Goal: Information Seeking & Learning: Learn about a topic

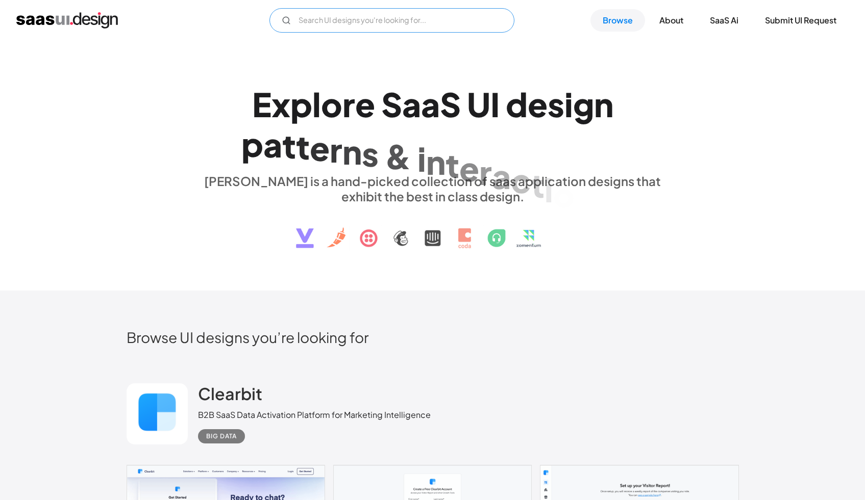
click at [404, 14] on input "Email Form" at bounding box center [391, 20] width 245 height 24
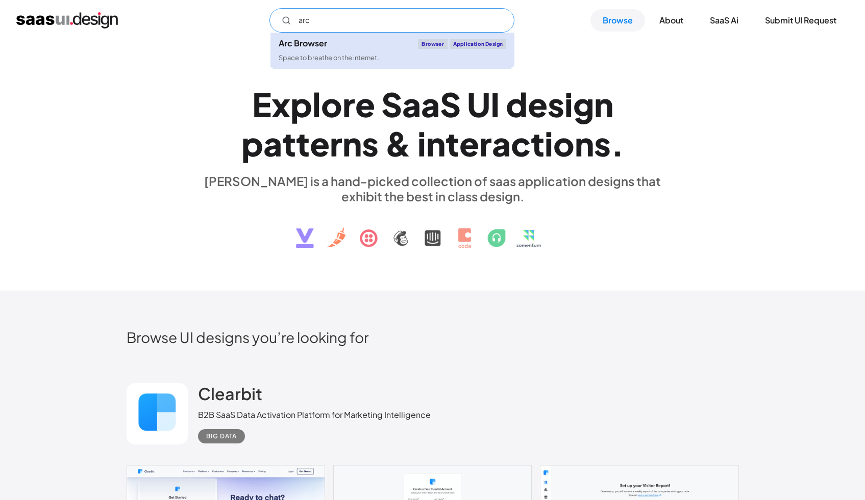
click at [350, 60] on div "Space to breathe on the internet." at bounding box center [329, 58] width 100 height 10
type input "arc"
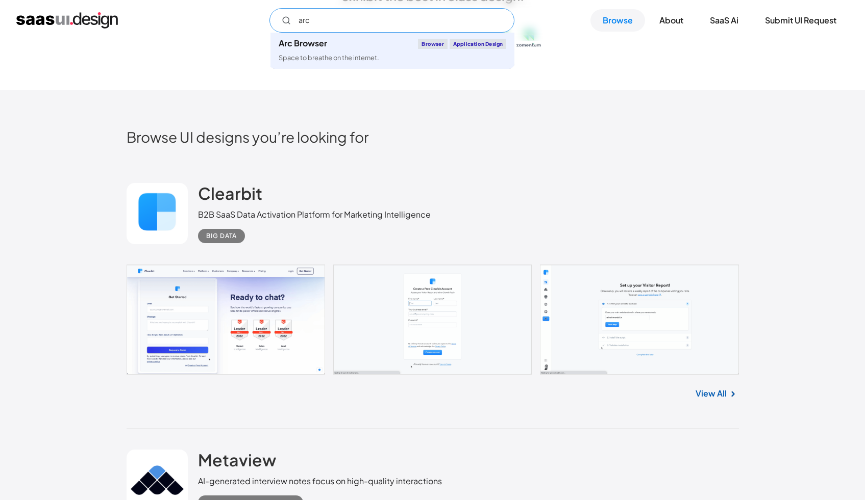
scroll to position [205, 0]
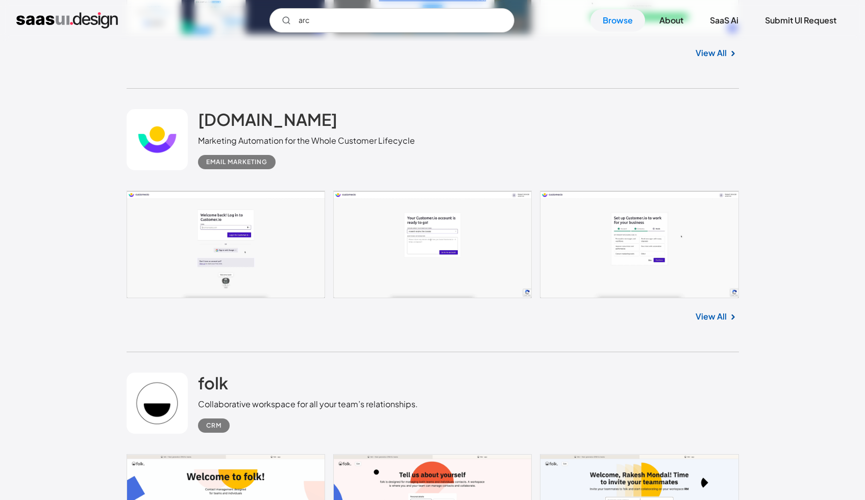
scroll to position [2974, 0]
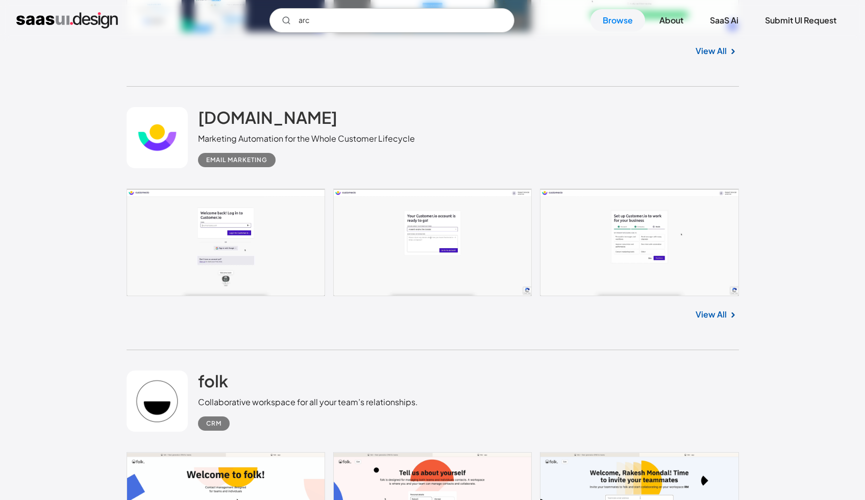
click at [155, 133] on link at bounding box center [157, 137] width 61 height 61
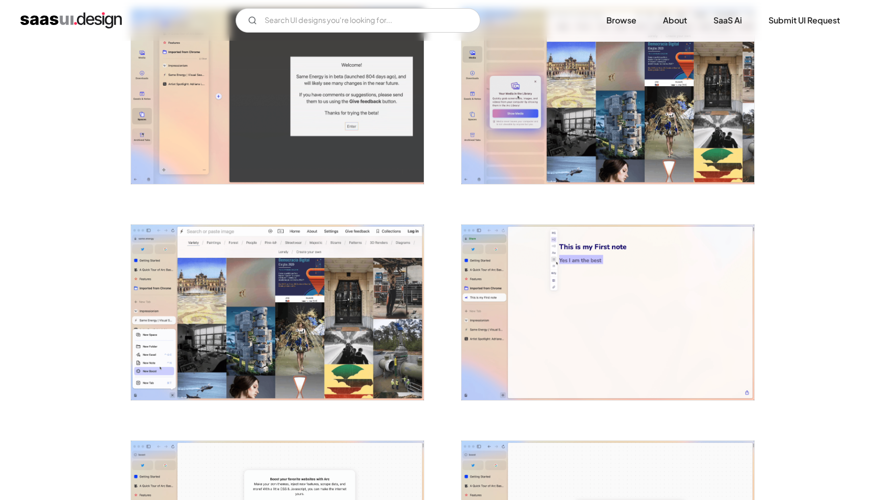
scroll to position [1096, 0]
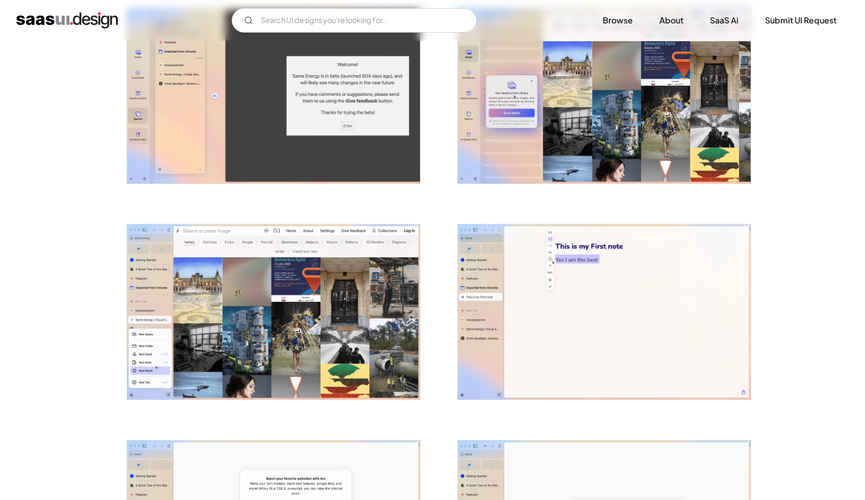
click at [663, 294] on img "open lightbox" at bounding box center [604, 311] width 293 height 175
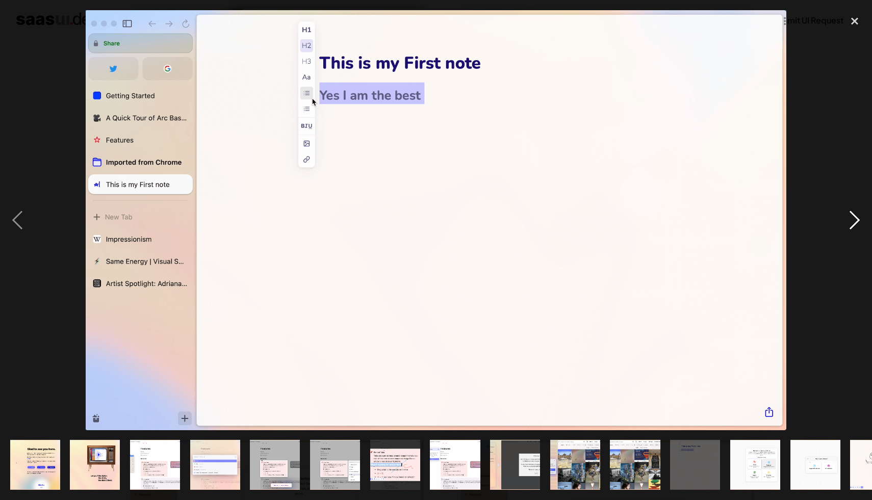
click at [855, 217] on div "next image" at bounding box center [855, 220] width 35 height 420
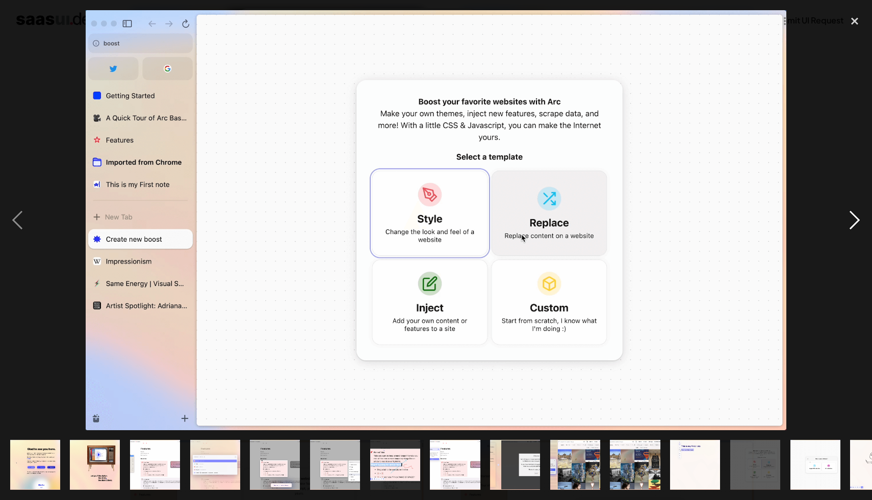
click at [855, 217] on div "next image" at bounding box center [855, 220] width 35 height 420
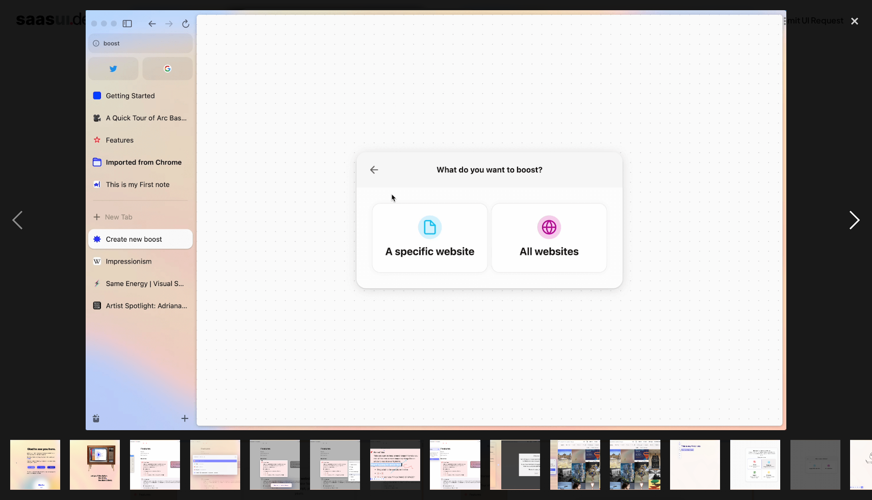
click at [855, 217] on div "next image" at bounding box center [855, 220] width 35 height 420
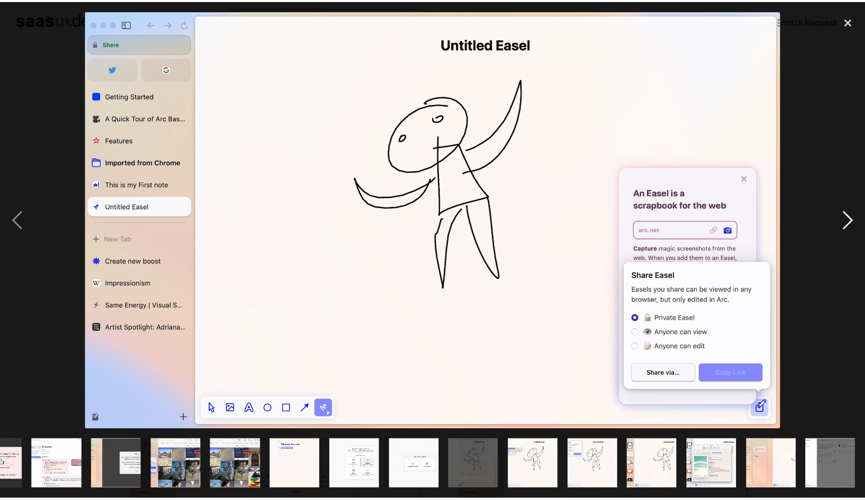
scroll to position [0, 398]
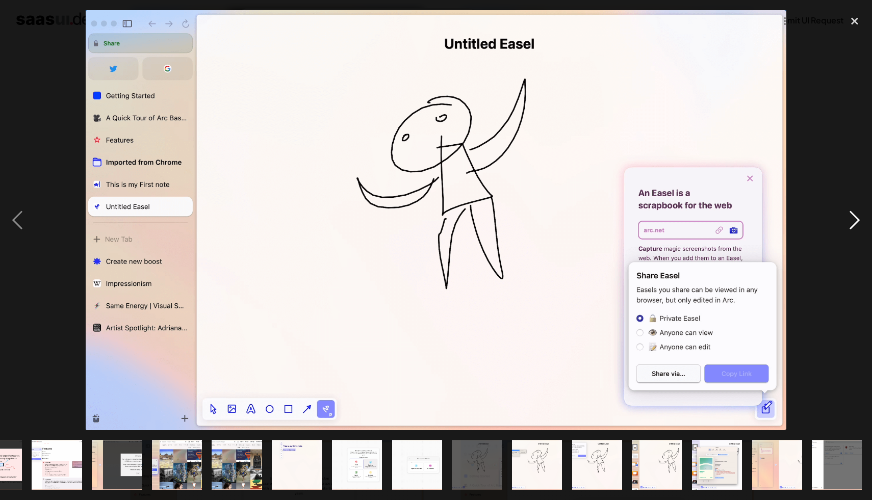
click at [855, 217] on div "next image" at bounding box center [855, 220] width 35 height 420
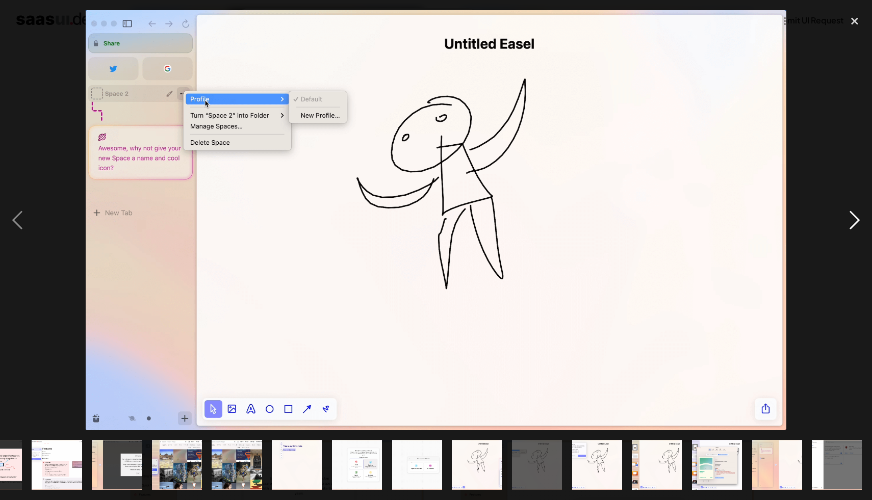
click at [855, 217] on div "next image" at bounding box center [855, 220] width 35 height 420
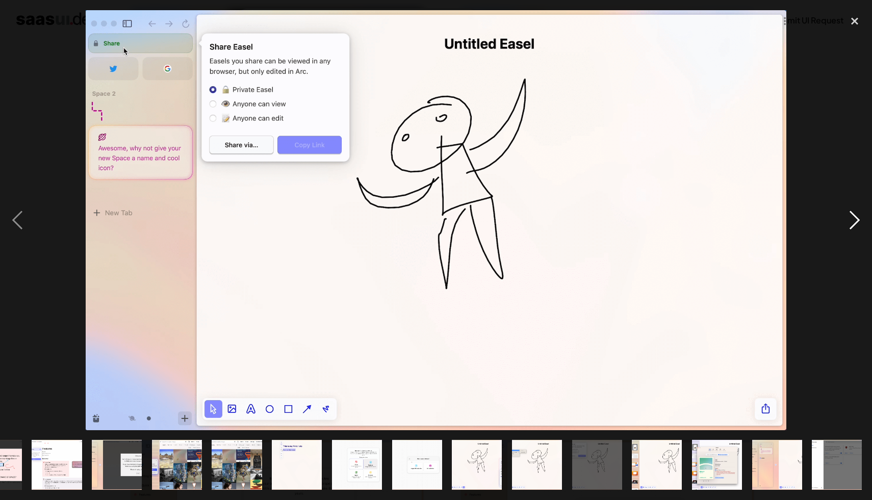
click at [855, 217] on div "next image" at bounding box center [855, 220] width 35 height 420
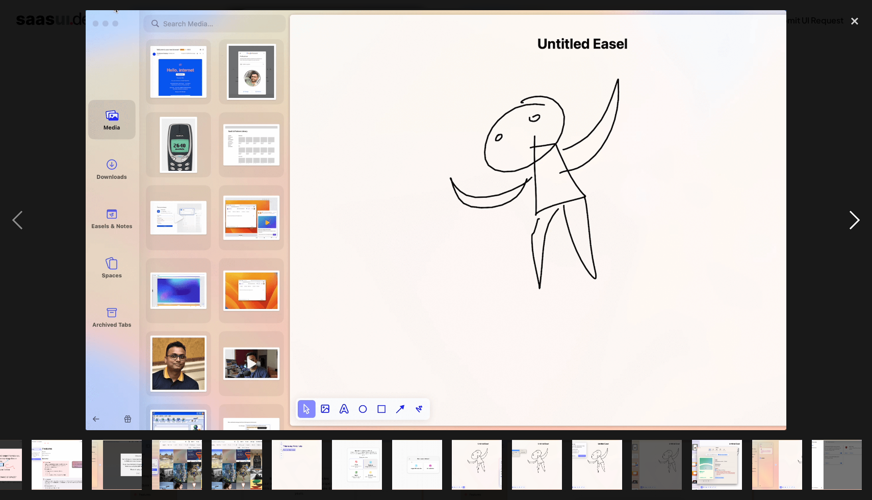
click at [855, 217] on div "next image" at bounding box center [855, 220] width 35 height 420
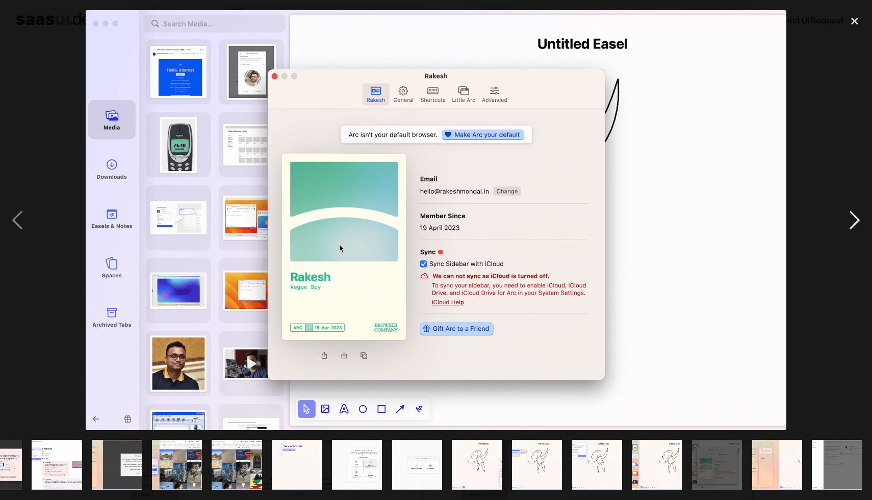
click at [855, 217] on div "next image" at bounding box center [855, 220] width 35 height 420
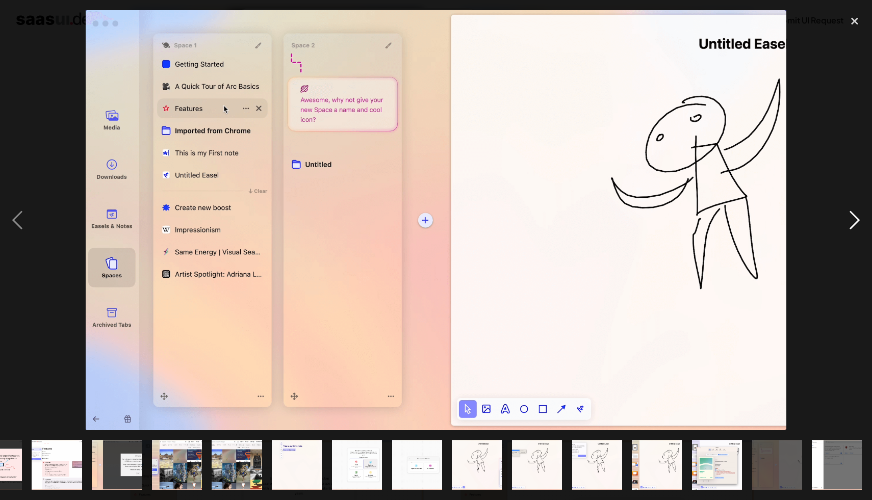
click at [855, 217] on div "next image" at bounding box center [855, 220] width 35 height 420
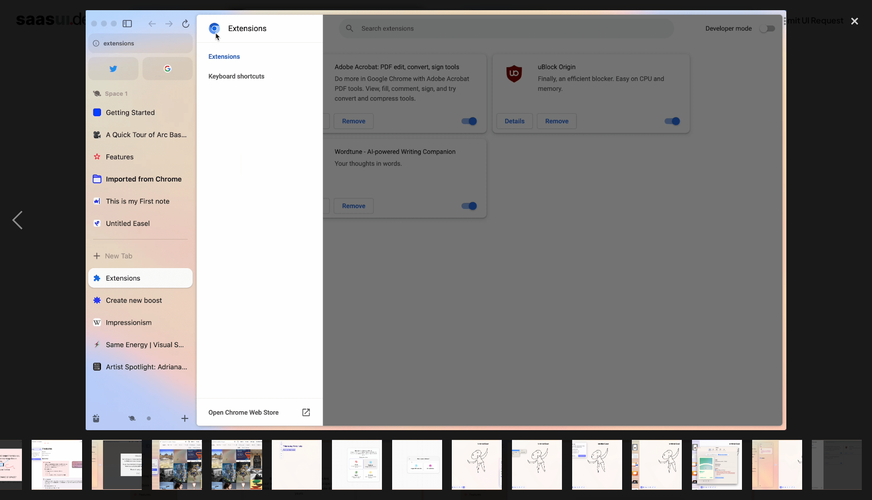
click at [855, 217] on div "next image" at bounding box center [855, 220] width 35 height 420
click at [855, 23] on div "close lightbox" at bounding box center [855, 21] width 35 height 22
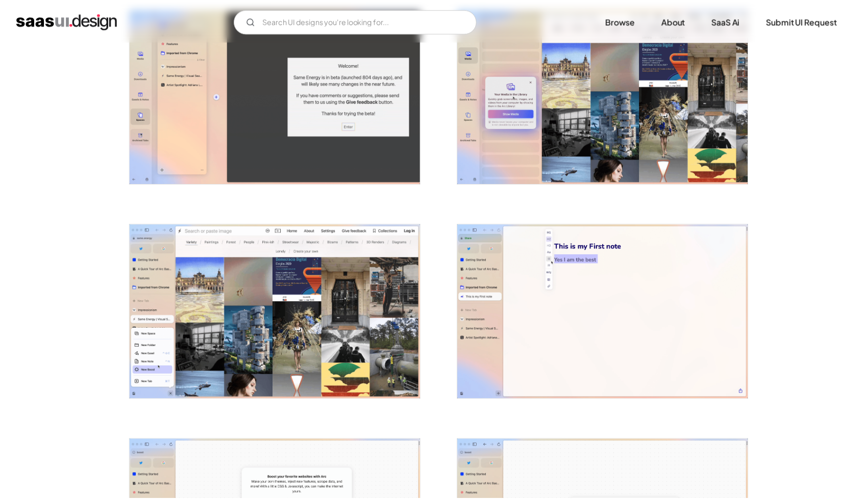
scroll to position [0, 0]
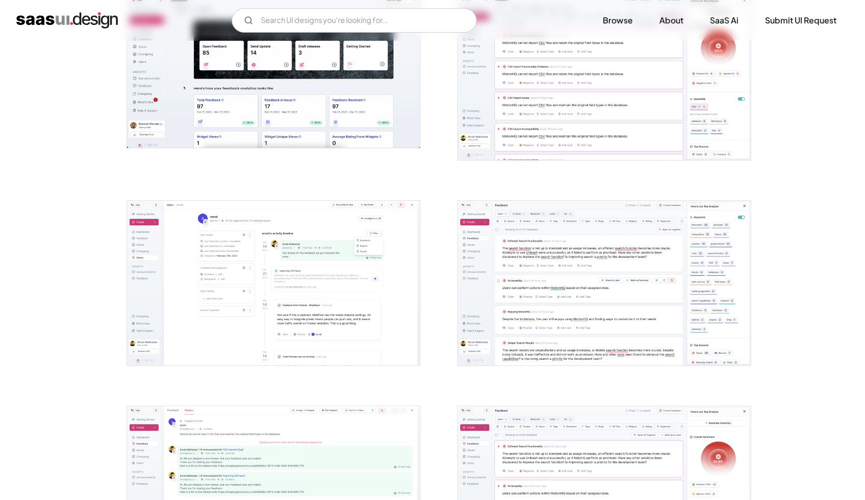
scroll to position [485, 0]
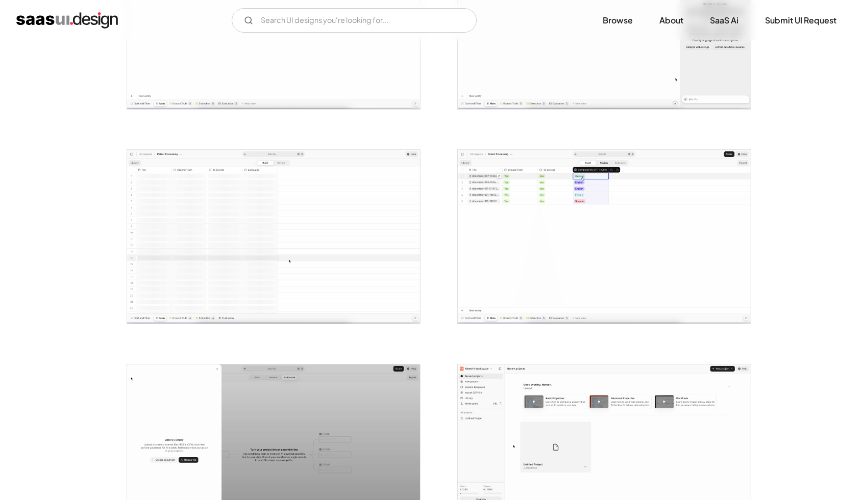
scroll to position [1829, 0]
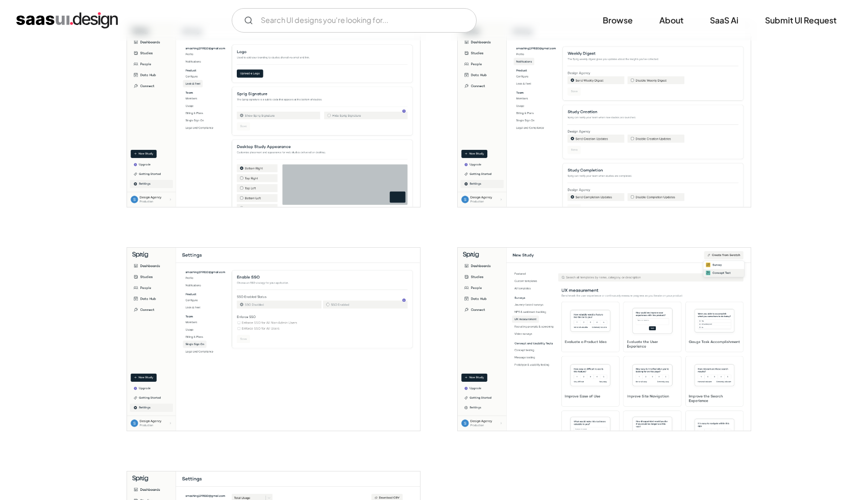
scroll to position [2116, 0]
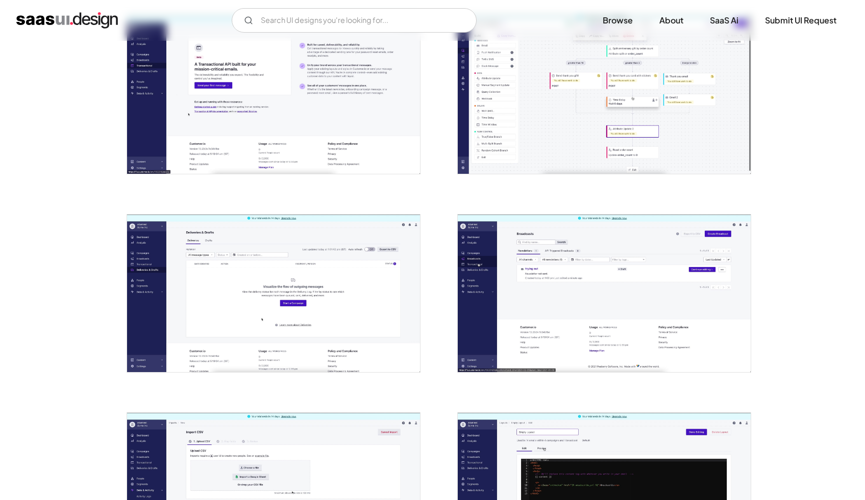
scroll to position [2646, 0]
